Goal: Information Seeking & Learning: Compare options

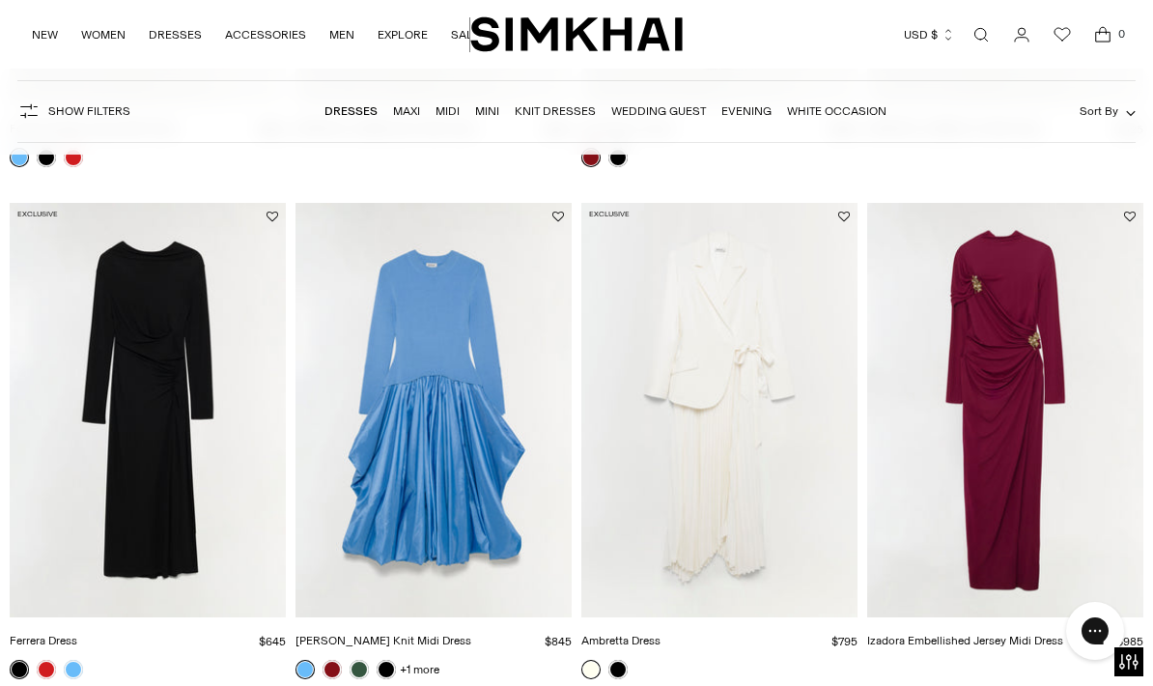
scroll to position [589, 0]
click at [723, 427] on img "Ambretta Dress" at bounding box center [719, 409] width 276 height 414
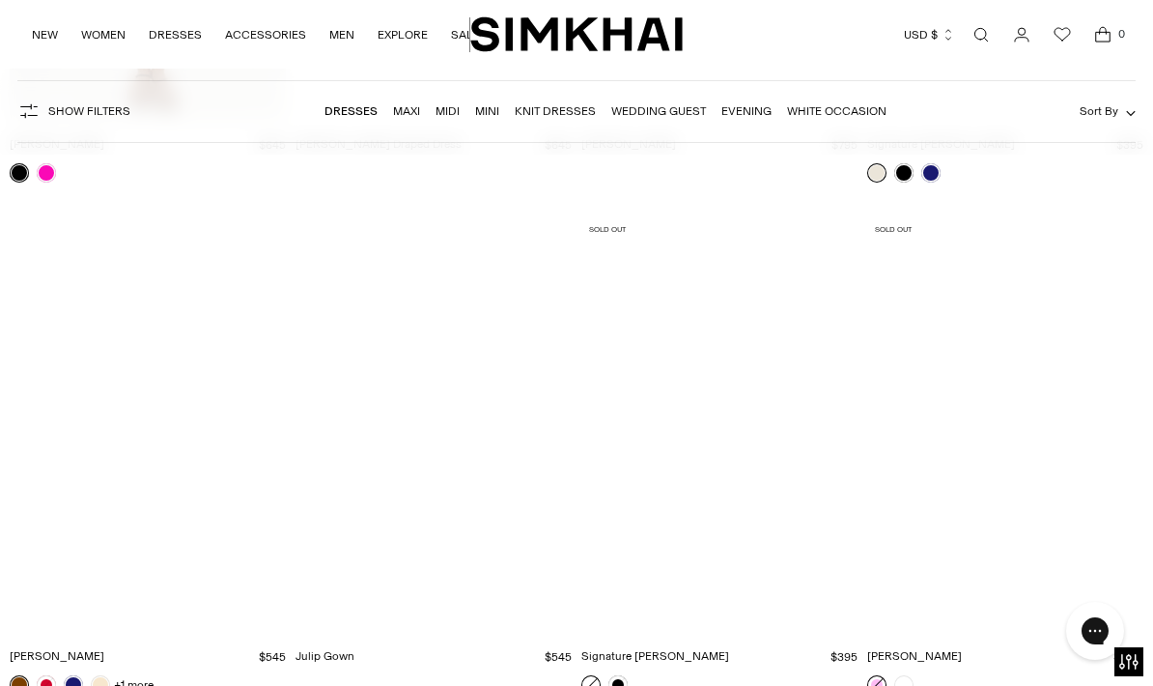
scroll to position [21462, 0]
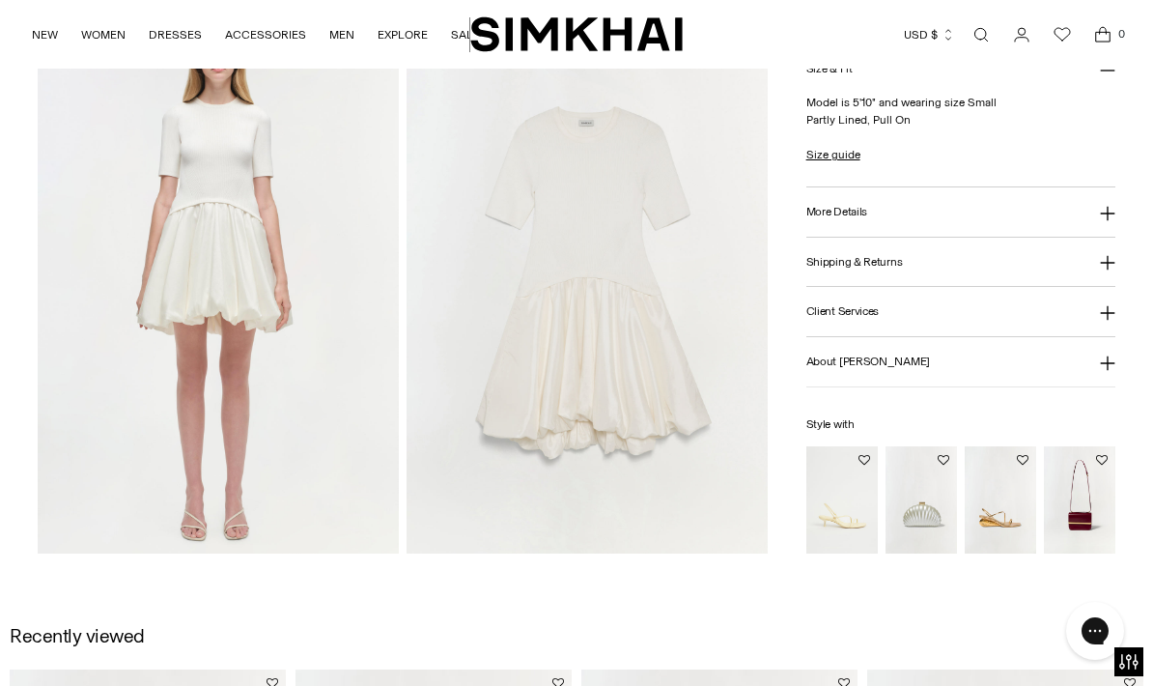
scroll to position [1203, 0]
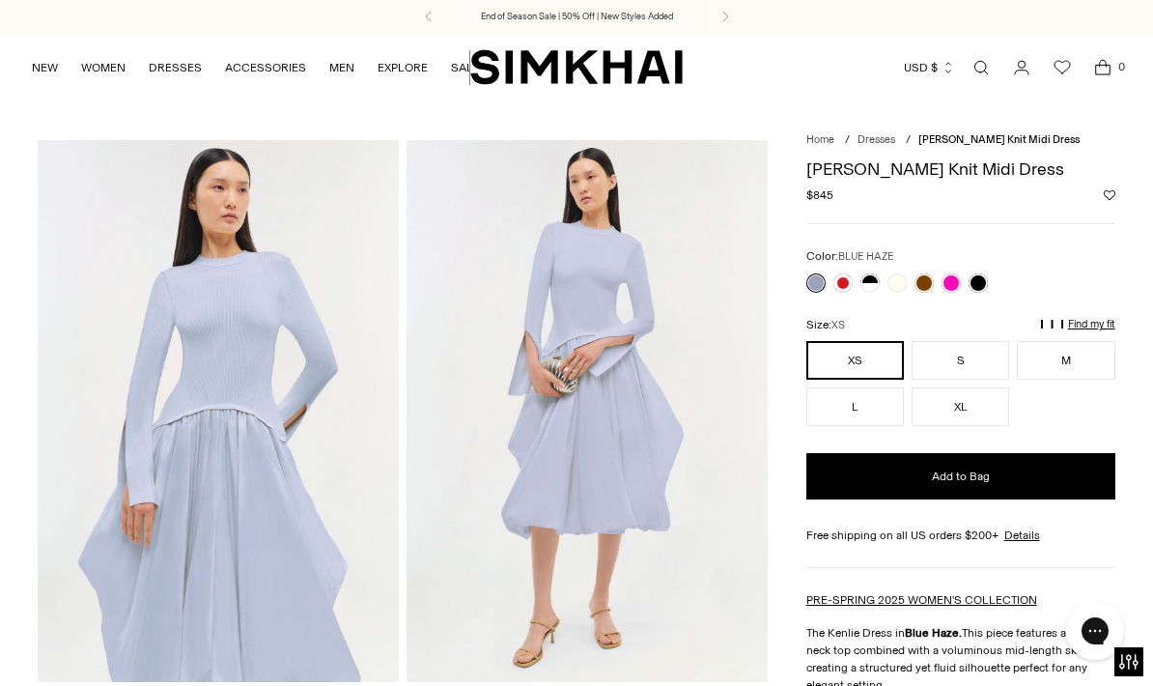
click at [976, 277] on link at bounding box center [978, 282] width 19 height 19
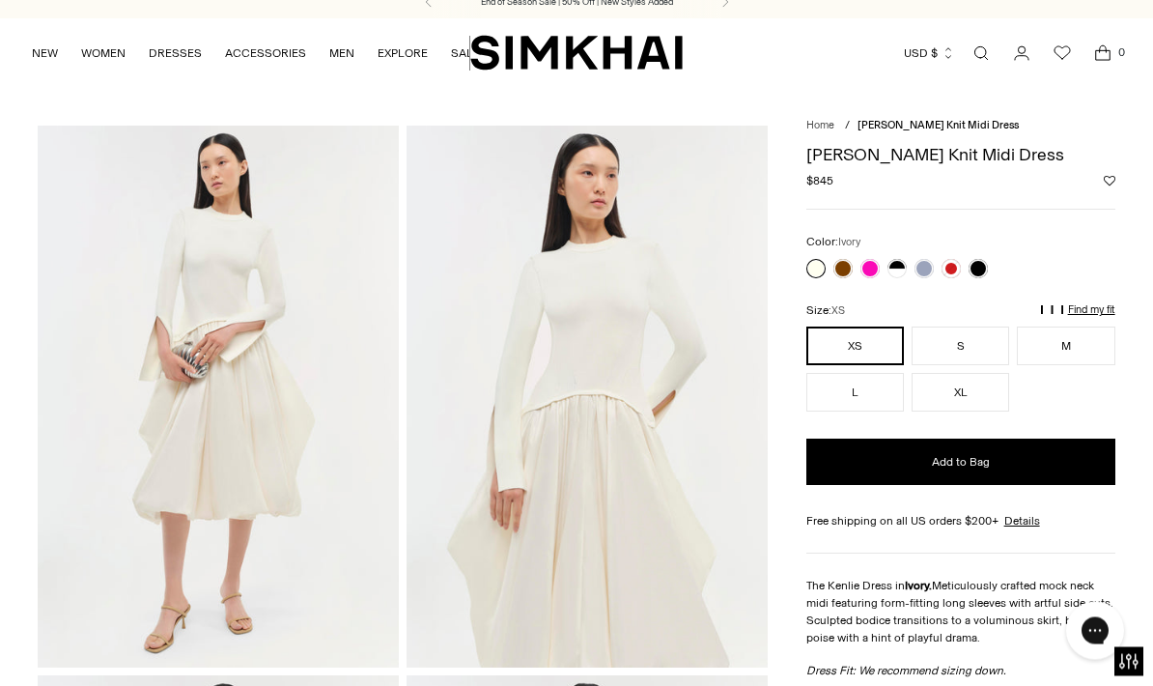
scroll to position [12, 0]
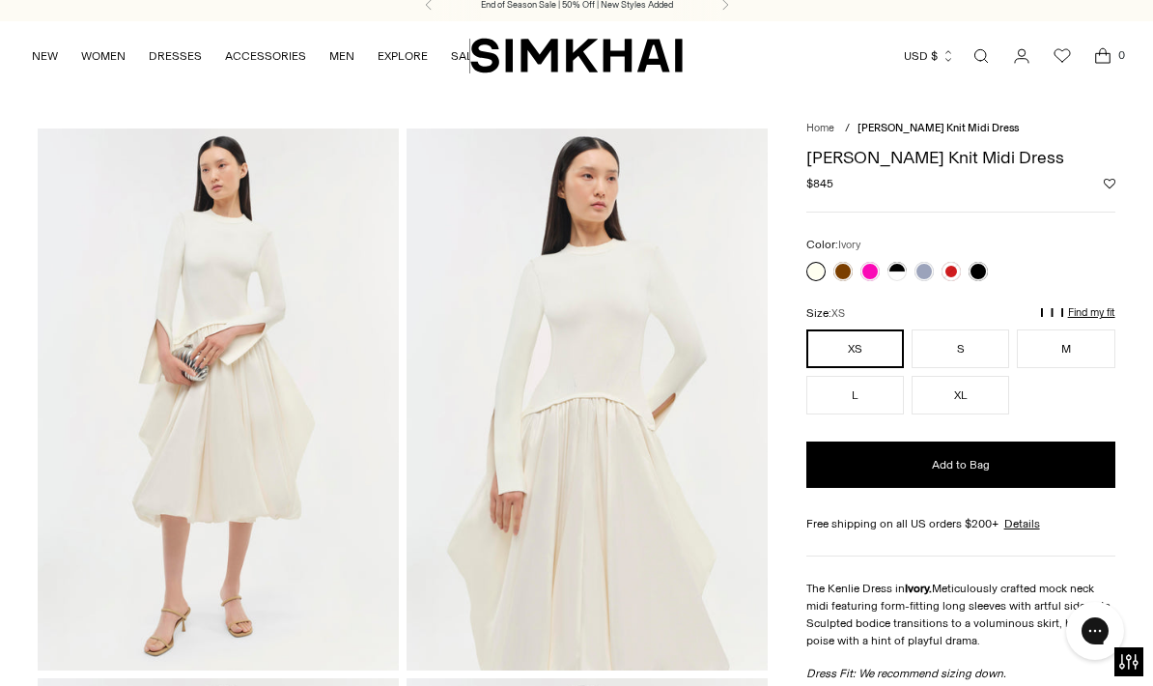
click at [895, 270] on link at bounding box center [897, 271] width 19 height 19
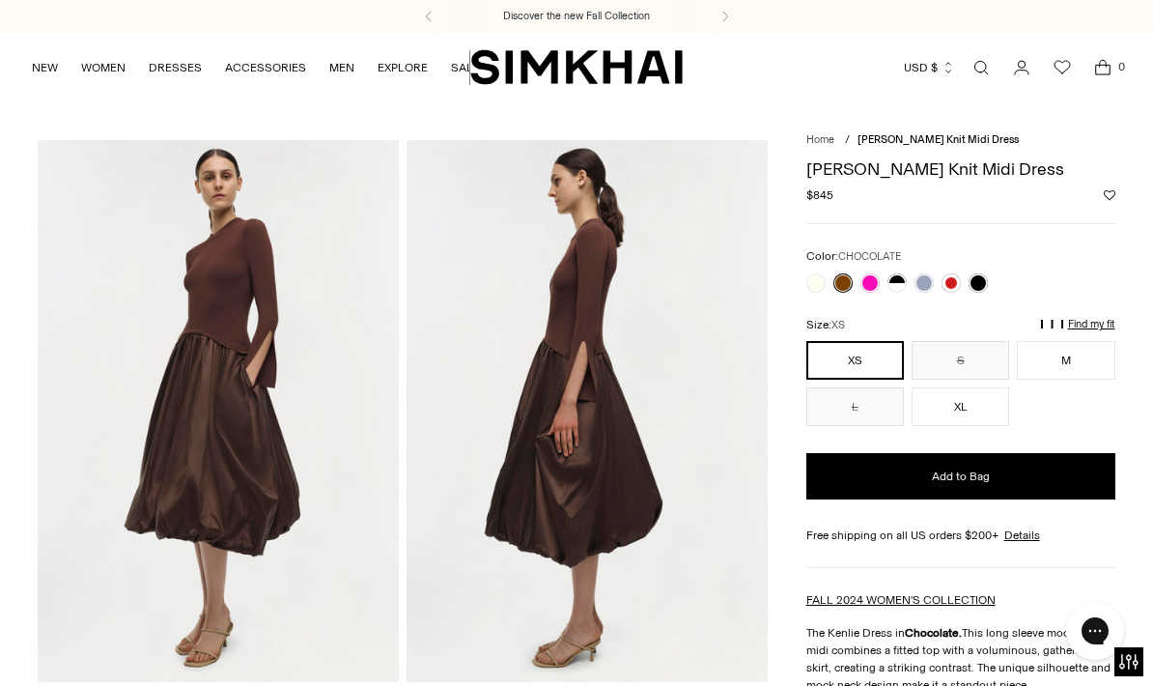
click at [952, 288] on link at bounding box center [951, 282] width 19 height 19
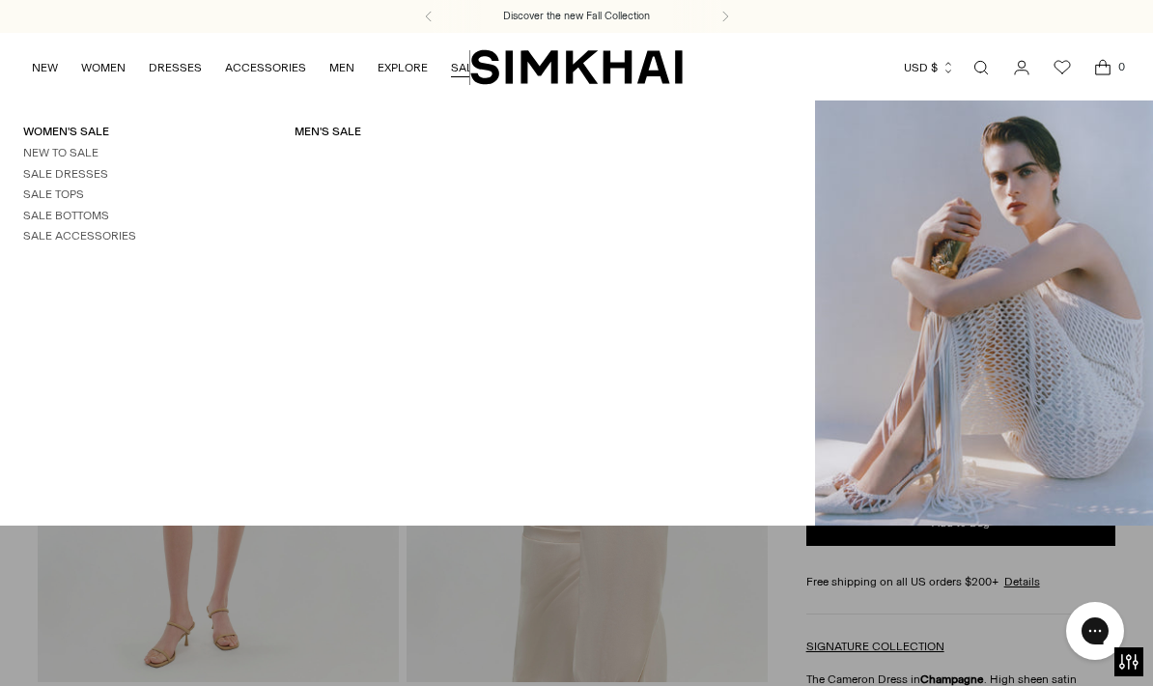
click at [32, 125] on link "Women's Sale" at bounding box center [66, 132] width 86 height 14
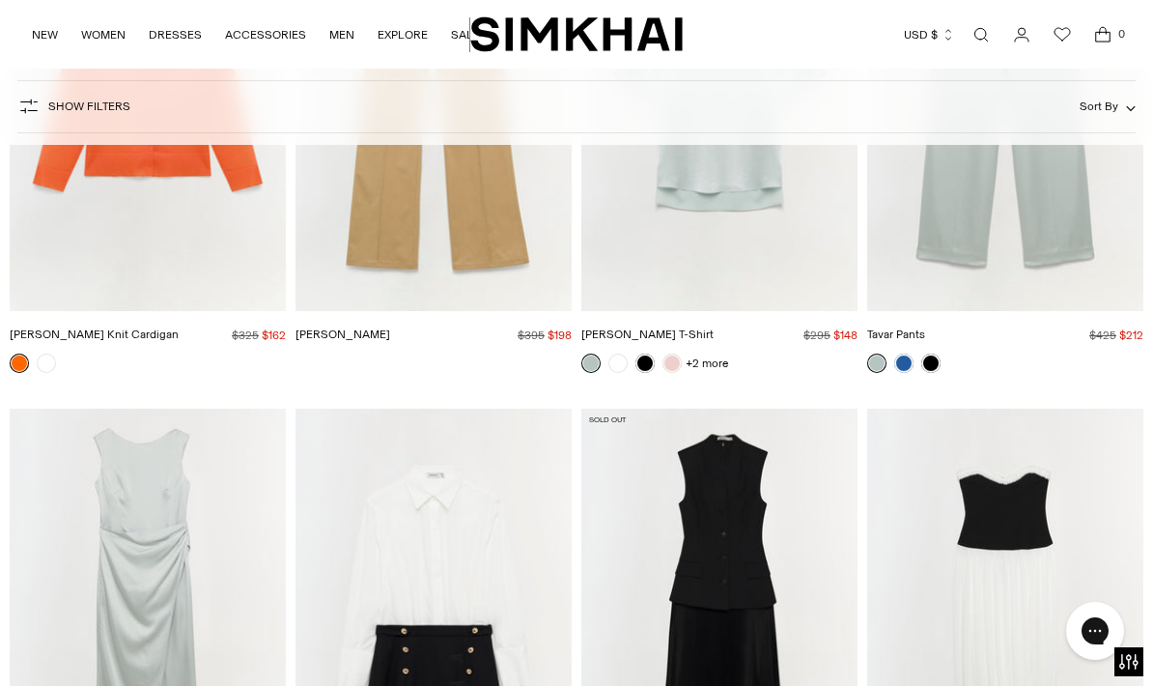
scroll to position [14849, 0]
